Goal: Information Seeking & Learning: Learn about a topic

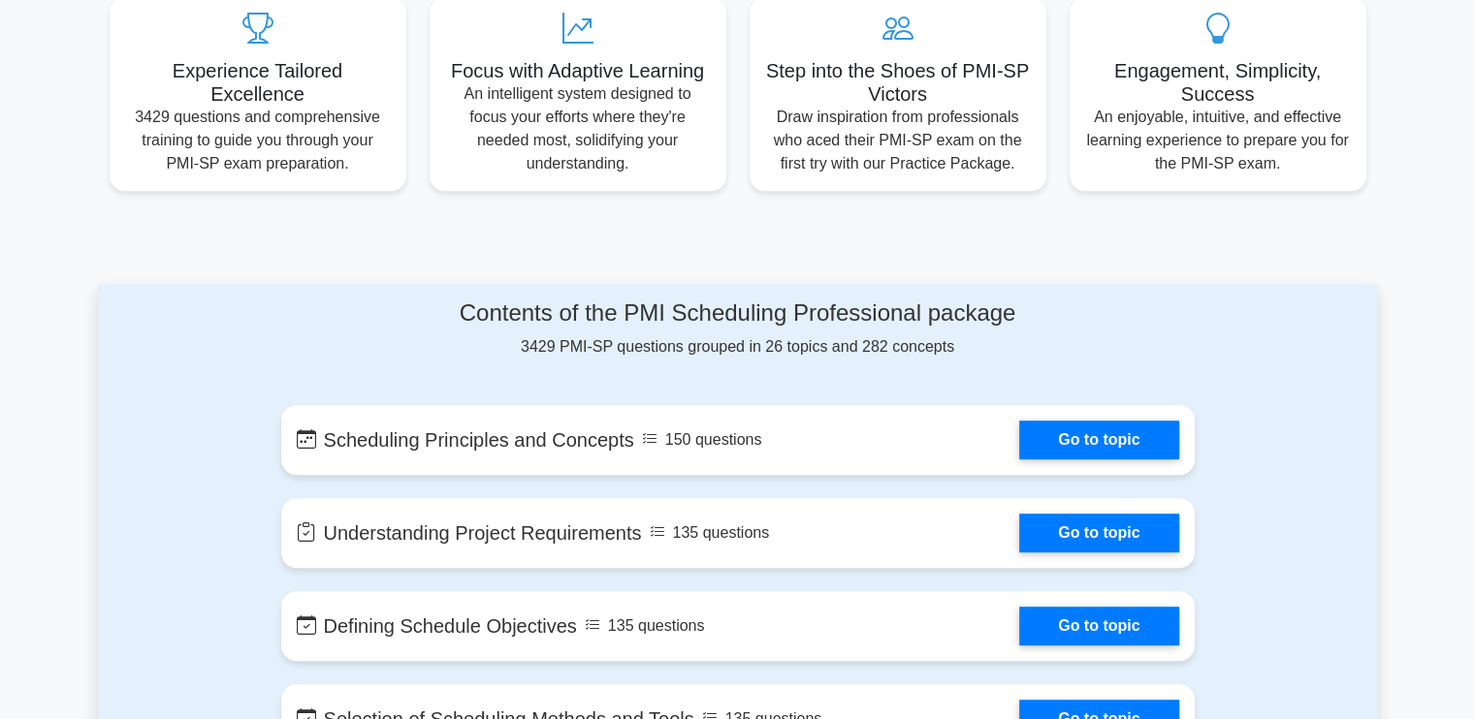
scroll to position [873, 0]
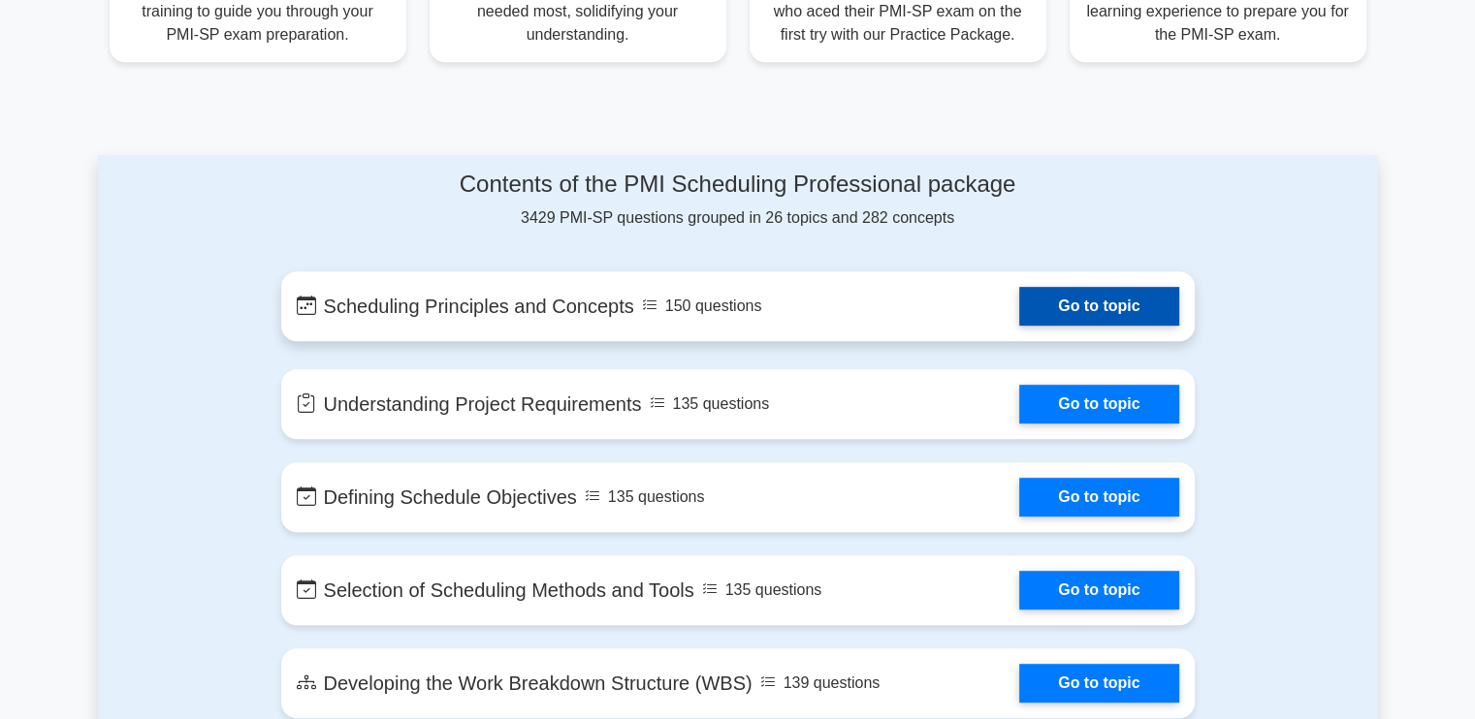
click at [1081, 297] on link "Go to topic" at bounding box center [1098, 306] width 159 height 39
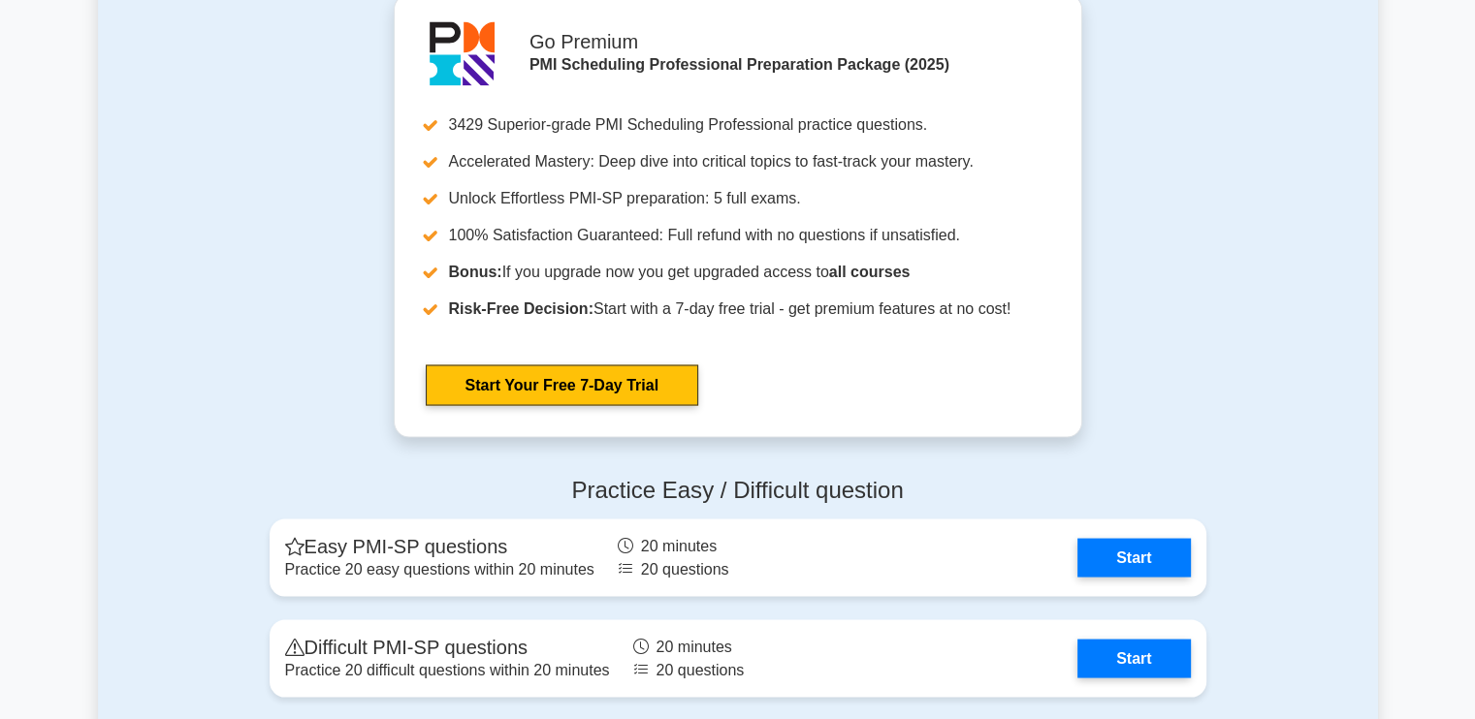
scroll to position [3591, 0]
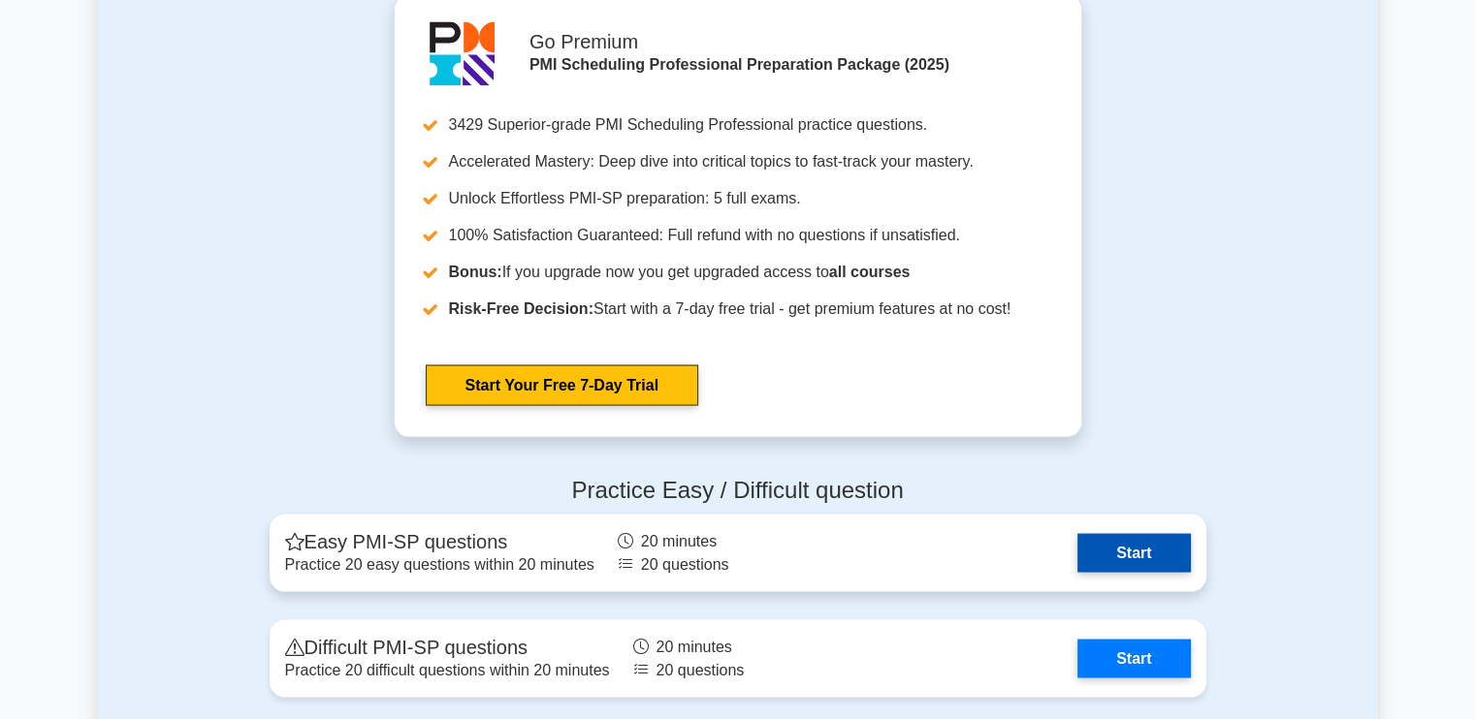
click at [1096, 538] on link "Start" at bounding box center [1133, 552] width 112 height 39
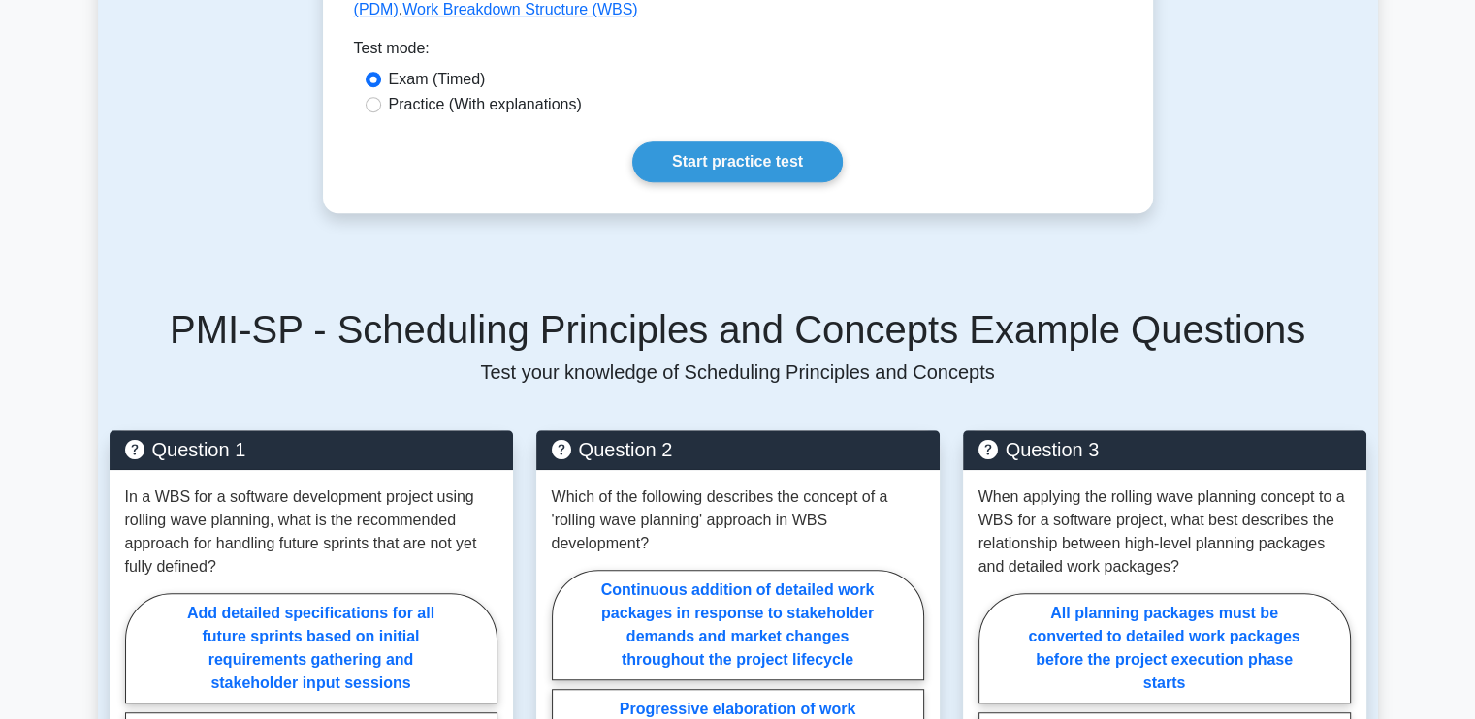
scroll to position [1041, 0]
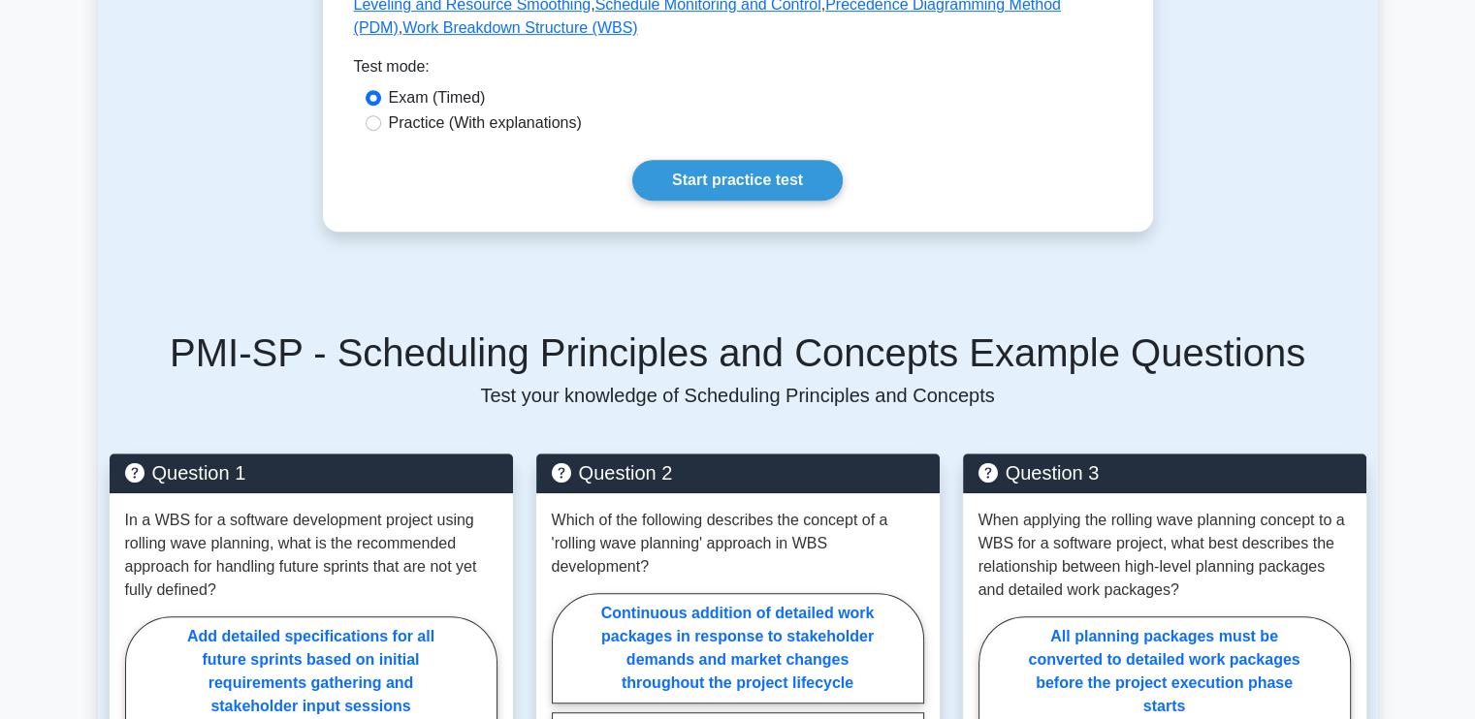
click at [502, 112] on label "Practice (With explanations)" at bounding box center [485, 123] width 193 height 23
click at [381, 115] on input "Practice (With explanations)" at bounding box center [374, 123] width 16 height 16
radio input "true"
click at [674, 160] on link "Start practice test" at bounding box center [737, 180] width 210 height 41
